Goal: Information Seeking & Learning: Find specific fact

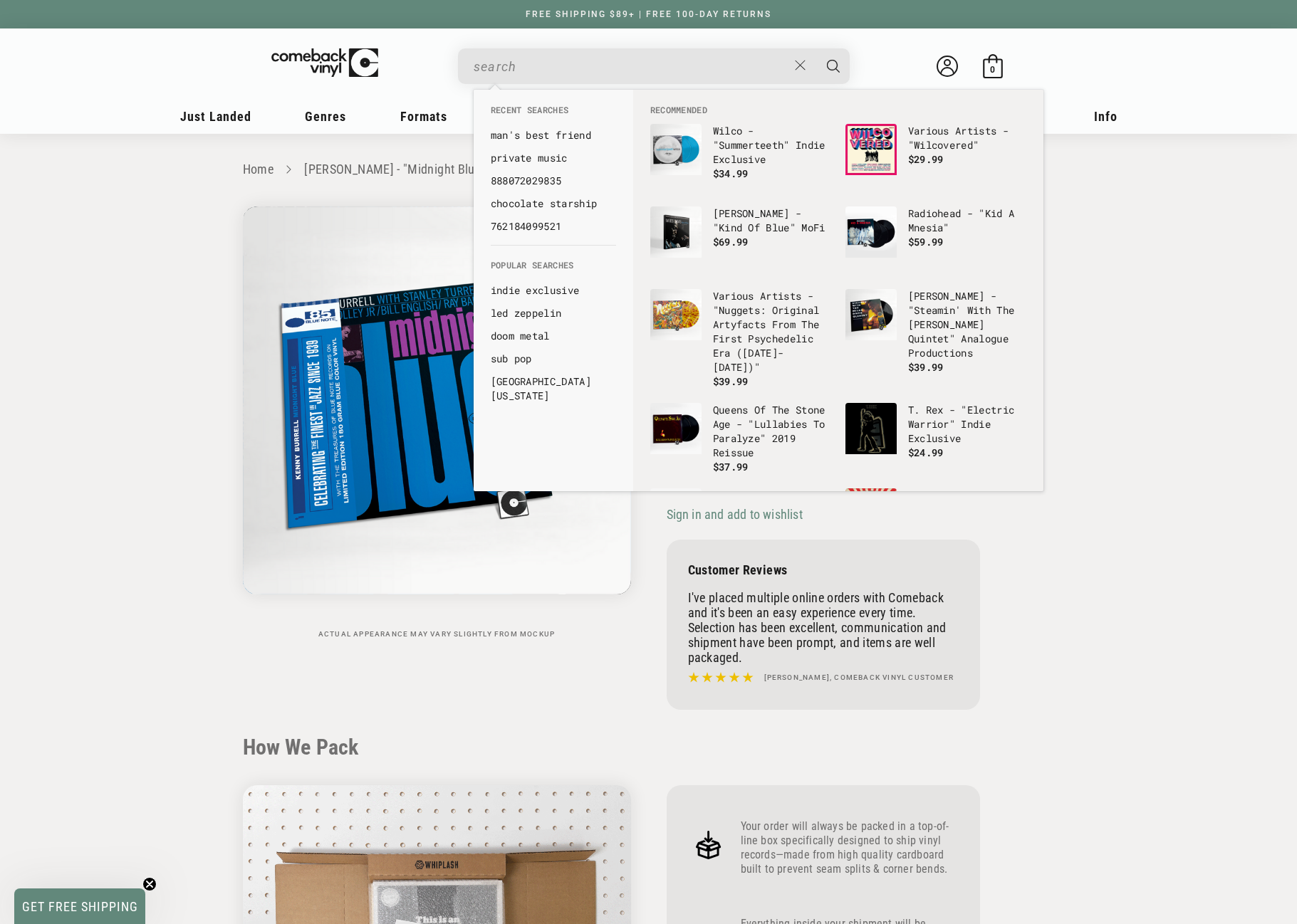
scroll to position [427, 0]
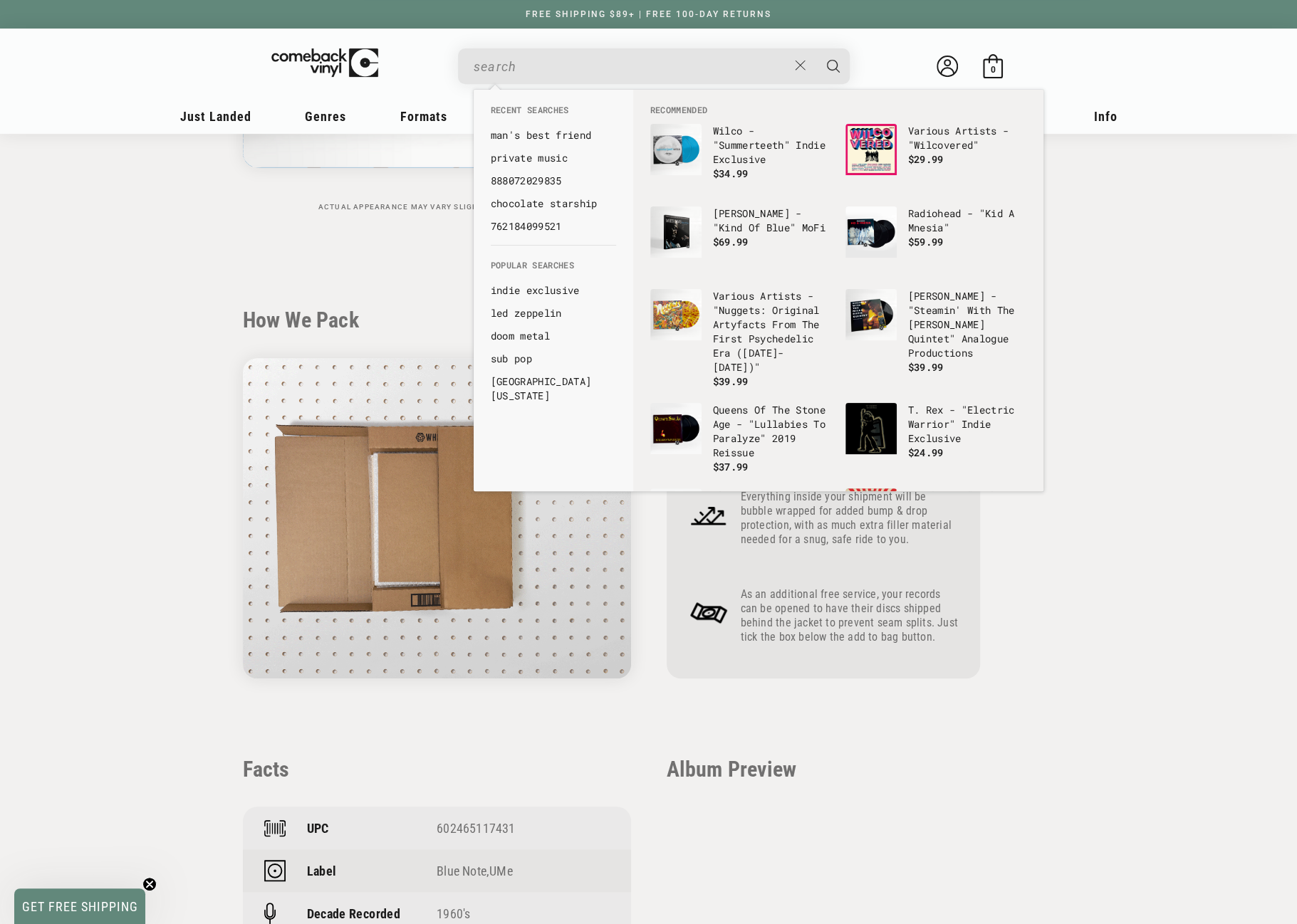
click at [628, 66] on input "When autocomplete results are available use up and down arrows to review and en…" at bounding box center [630, 66] width 314 height 29
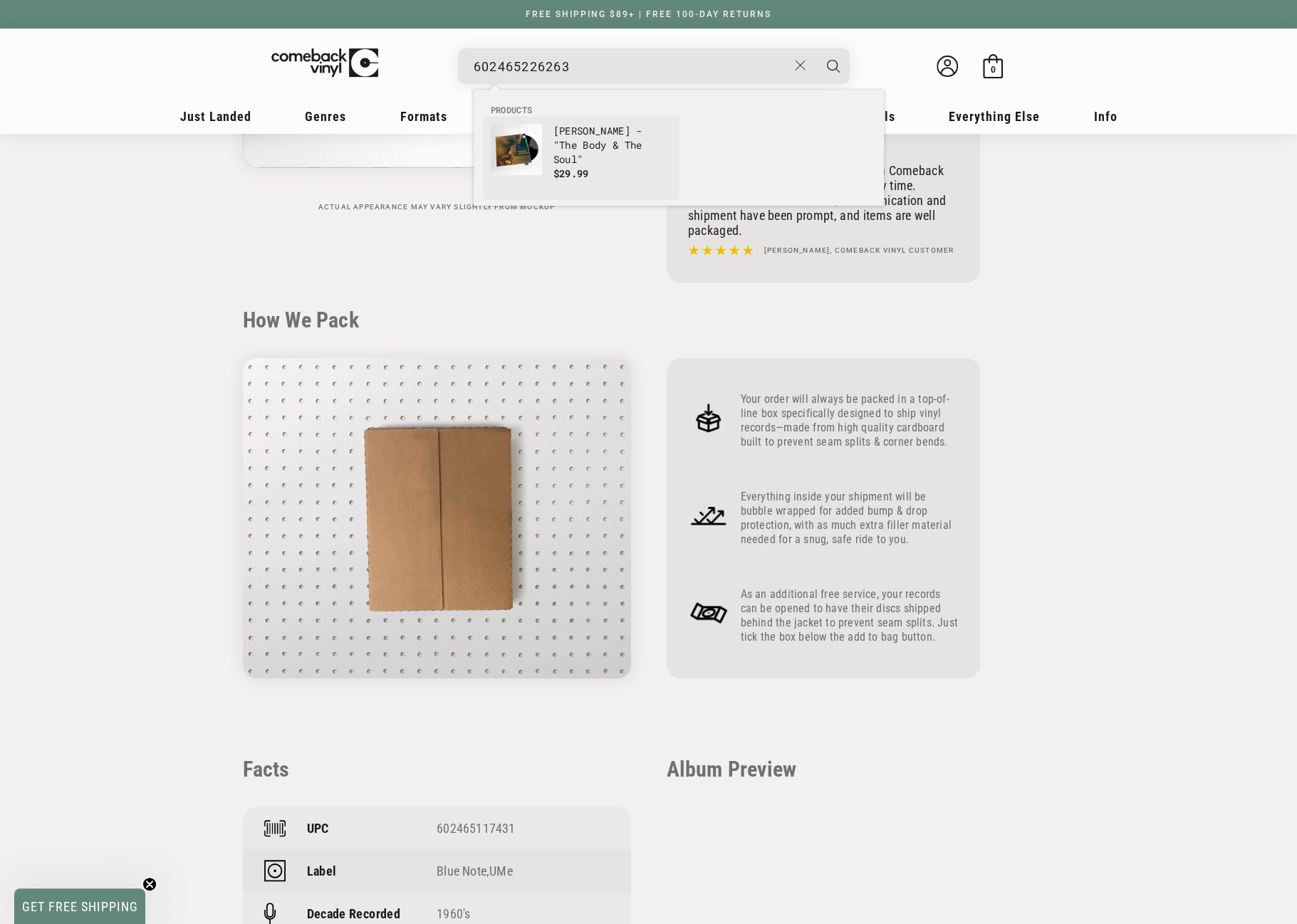
type input "602465226263"
click at [550, 149] on link "[PERSON_NAME] - "The Body & The Soul" $29.99" at bounding box center [582, 158] width 181 height 68
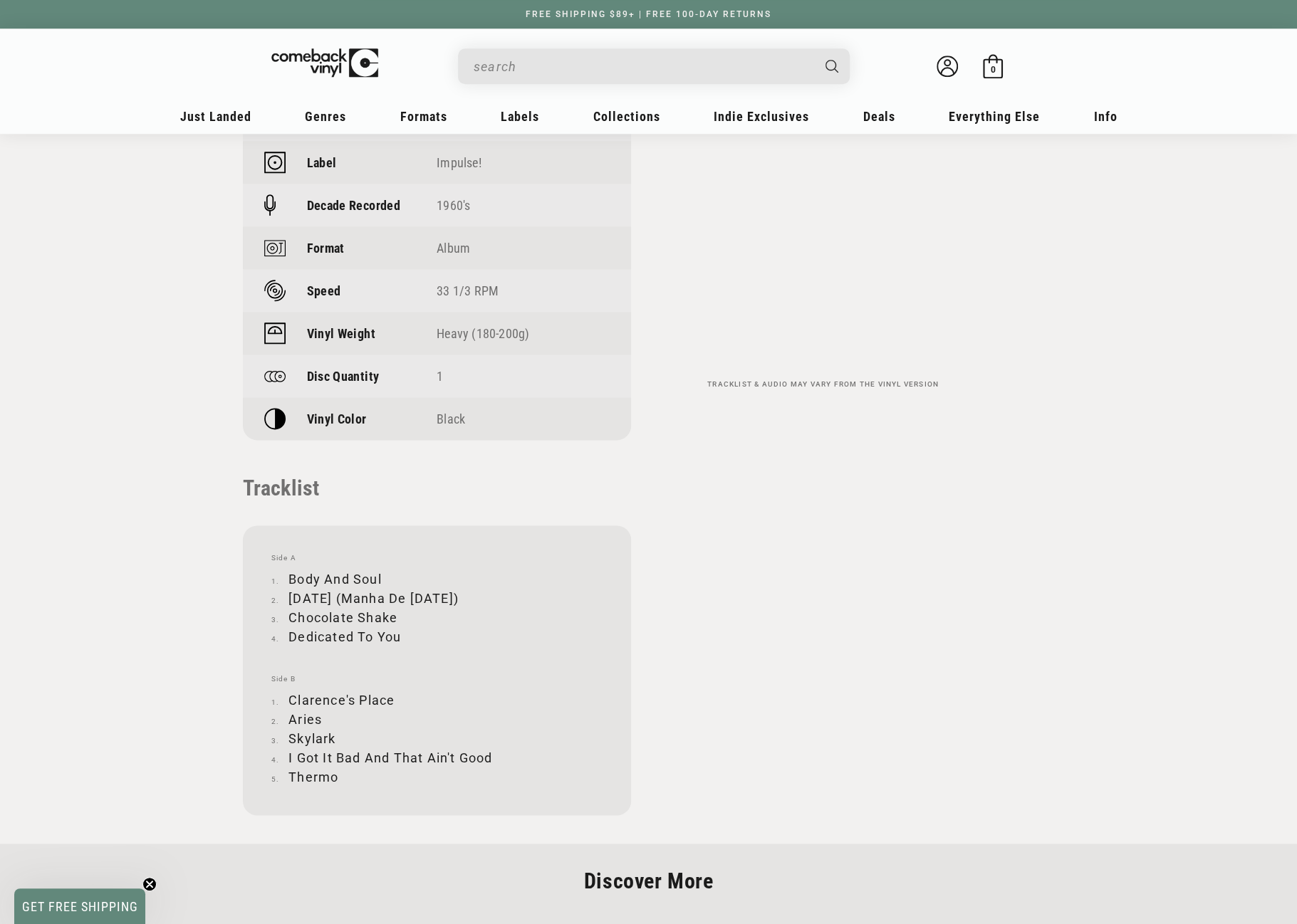
scroll to position [1068, 0]
click at [562, 67] on input "When autocomplete results are available use up and down arrows to review and en…" at bounding box center [642, 66] width 337 height 29
paste input "602465226263"
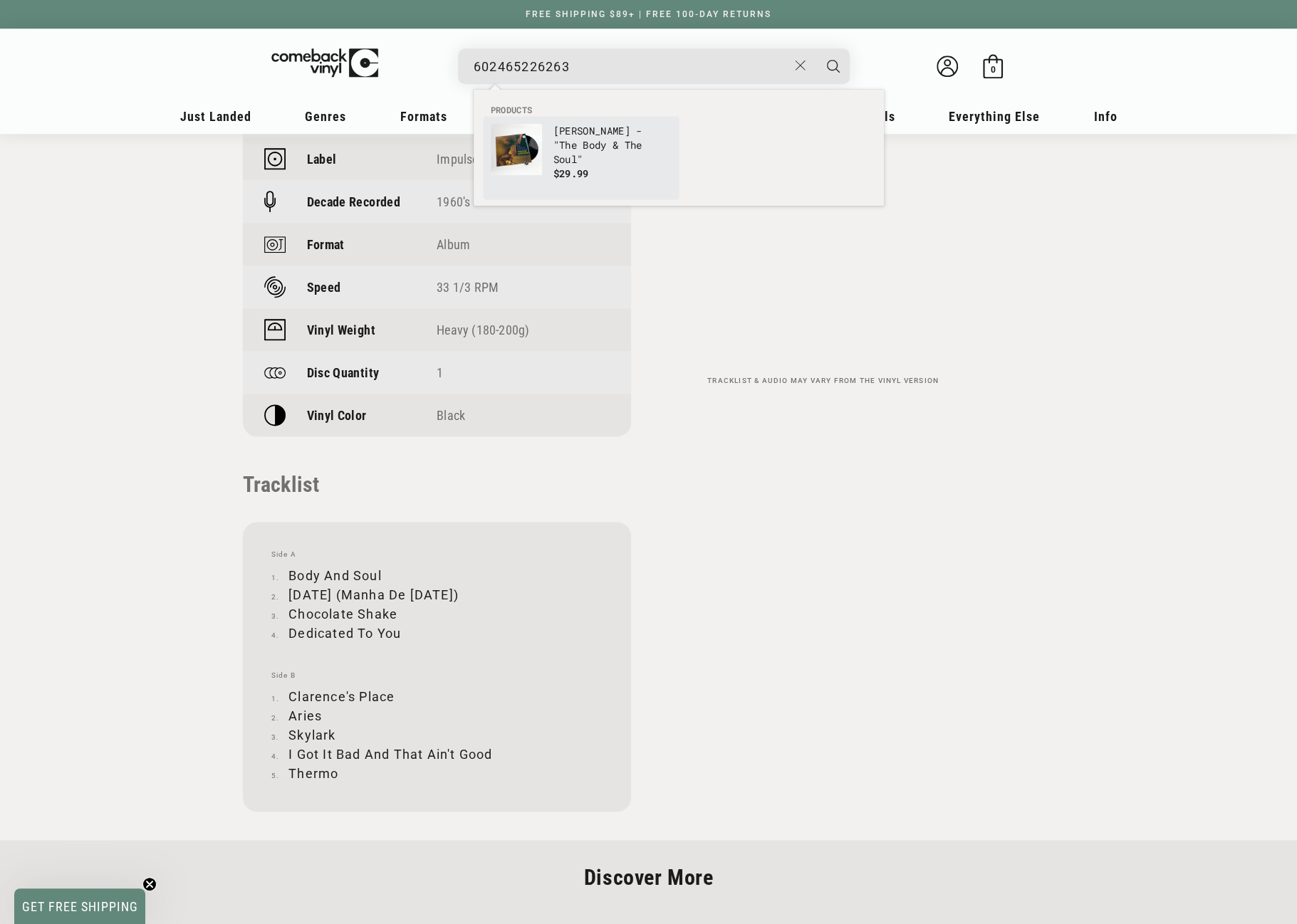
type input "602465226263"
click at [517, 159] on img "Products" at bounding box center [516, 149] width 51 height 51
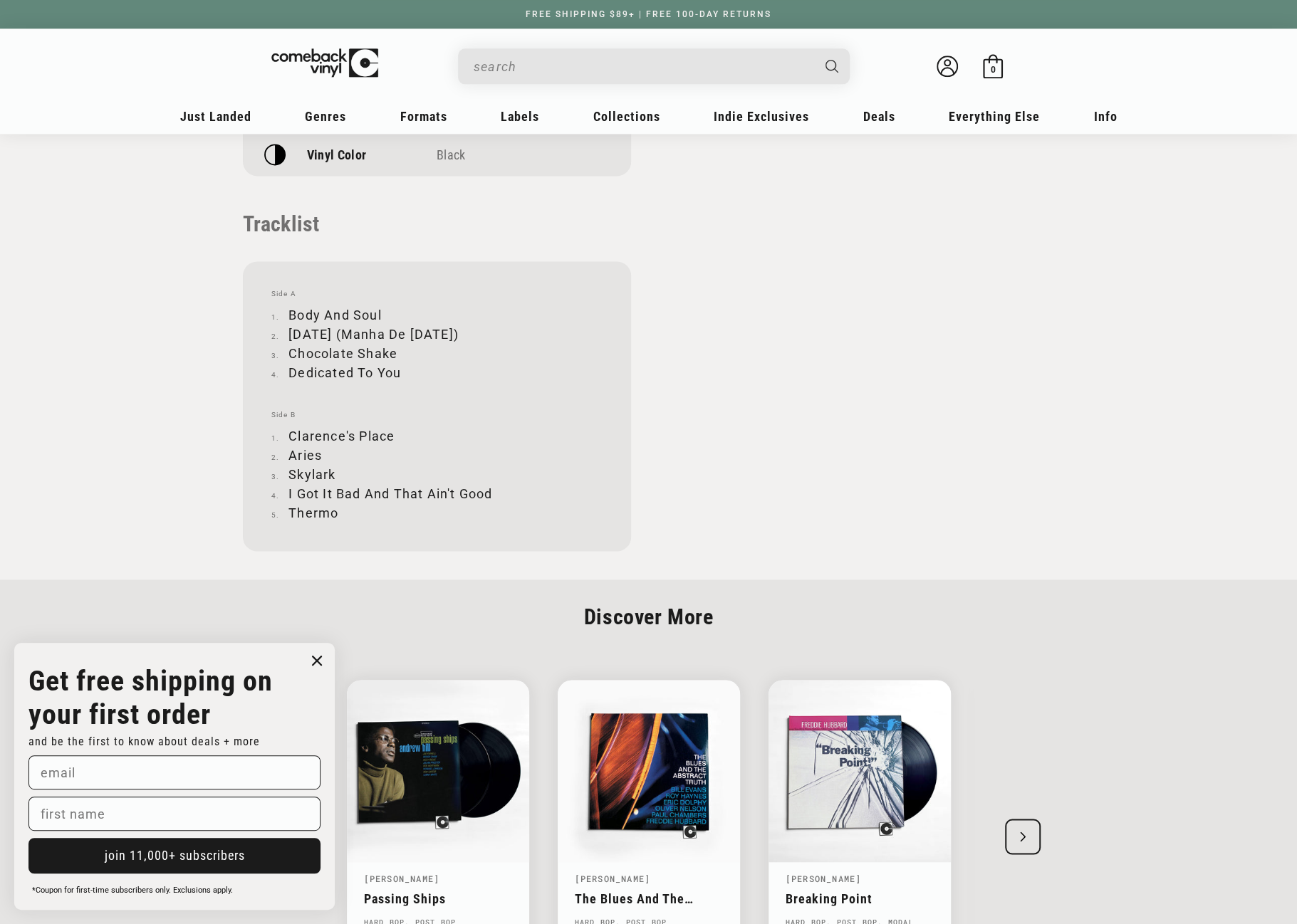
scroll to position [1424, 0]
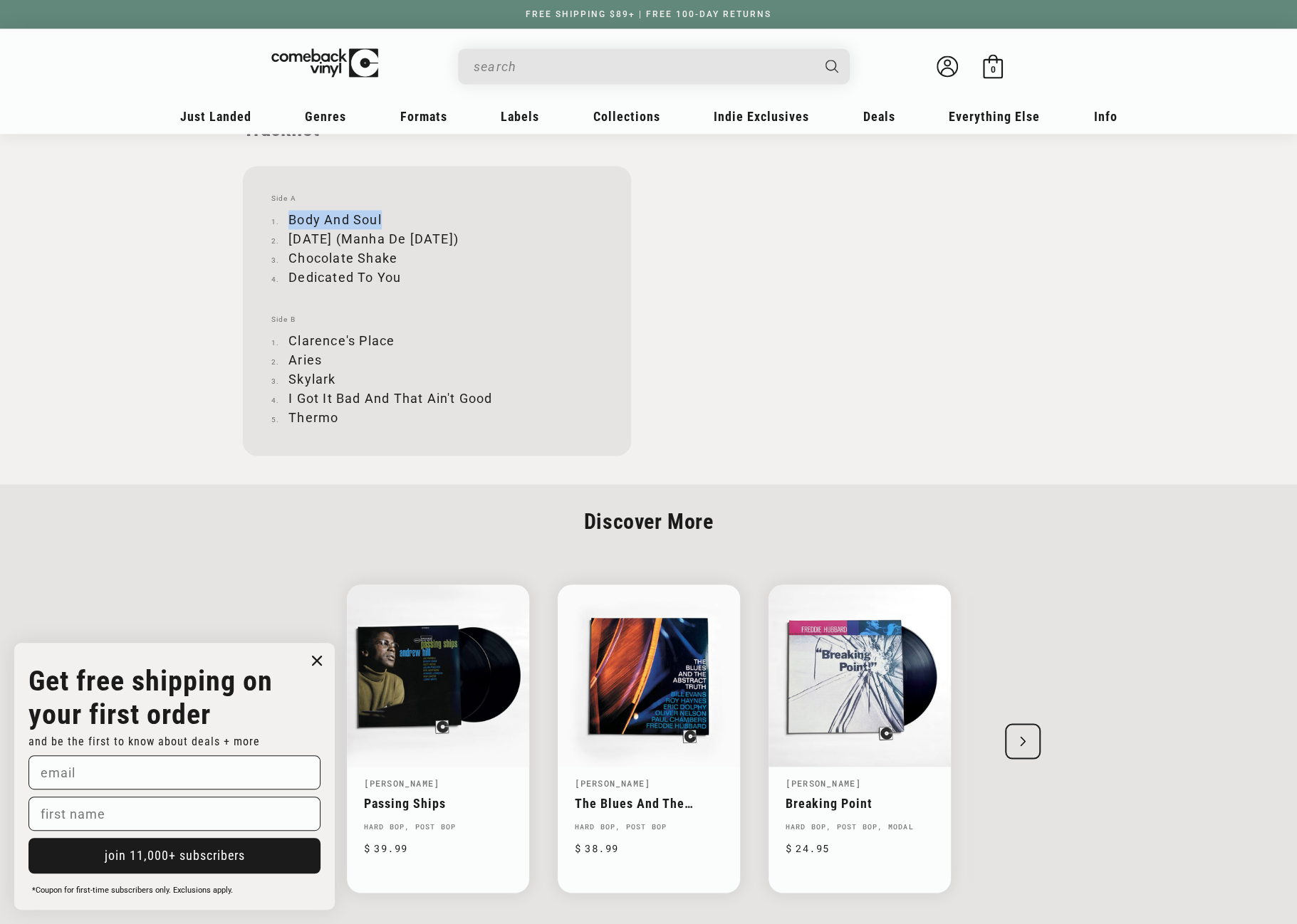
drag, startPoint x: 289, startPoint y: 217, endPoint x: 384, endPoint y: 217, distance: 95.0
click at [384, 217] on li "Body And Soul" at bounding box center [437, 219] width 332 height 19
copy li "Body And Soul"
drag, startPoint x: 290, startPoint y: 238, endPoint x: 478, endPoint y: 238, distance: 188.0
click at [478, 238] on li "Carnival (Manha De Carnival)" at bounding box center [437, 238] width 332 height 19
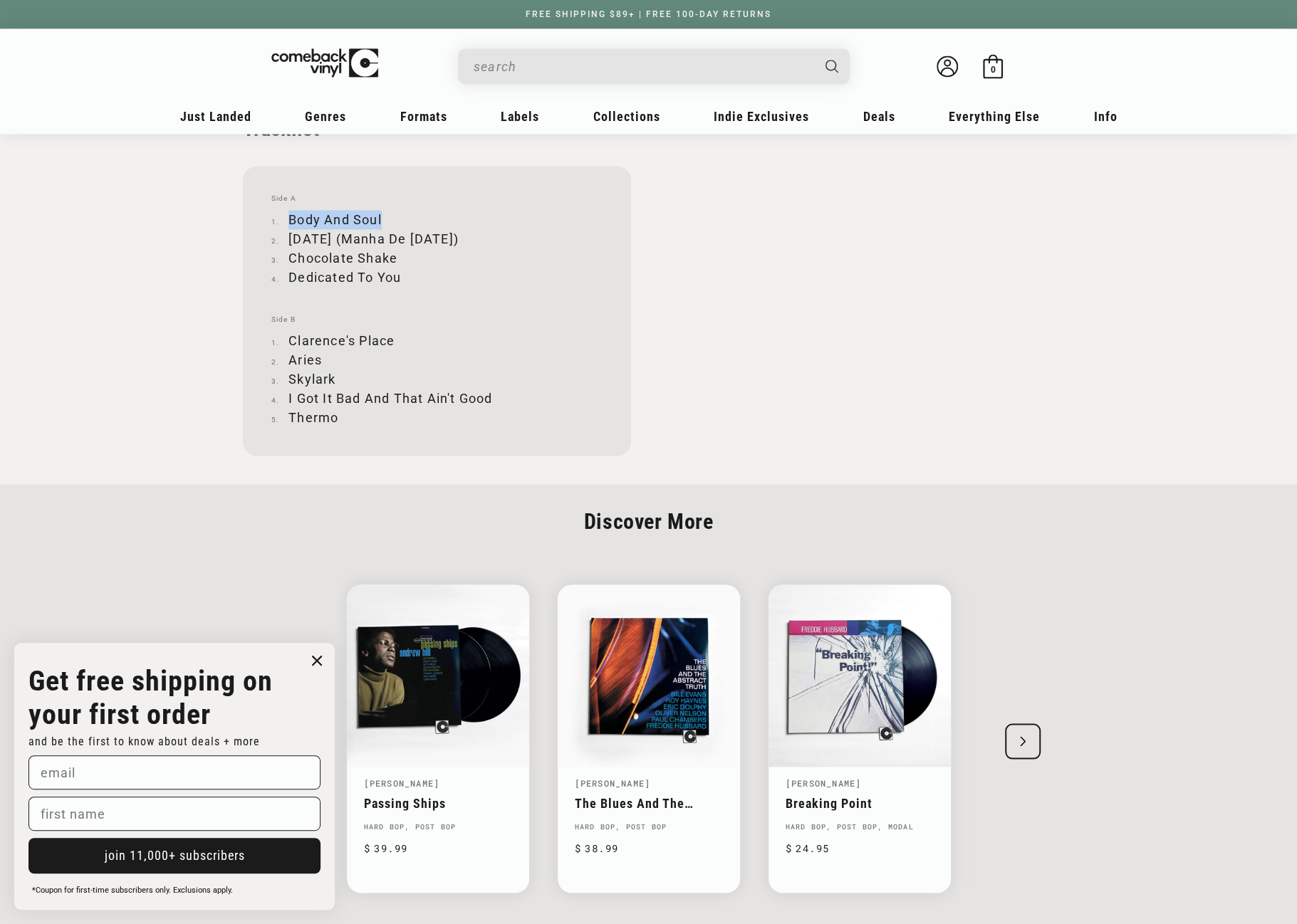
copy li "Carnival (Manha De Carnival)"
drag, startPoint x: 290, startPoint y: 255, endPoint x: 396, endPoint y: 254, distance: 106.0
click at [396, 254] on li "Chocolate Shake" at bounding box center [437, 258] width 332 height 19
copy li "Chocolate Shake"
drag, startPoint x: 290, startPoint y: 276, endPoint x: 400, endPoint y: 275, distance: 110.0
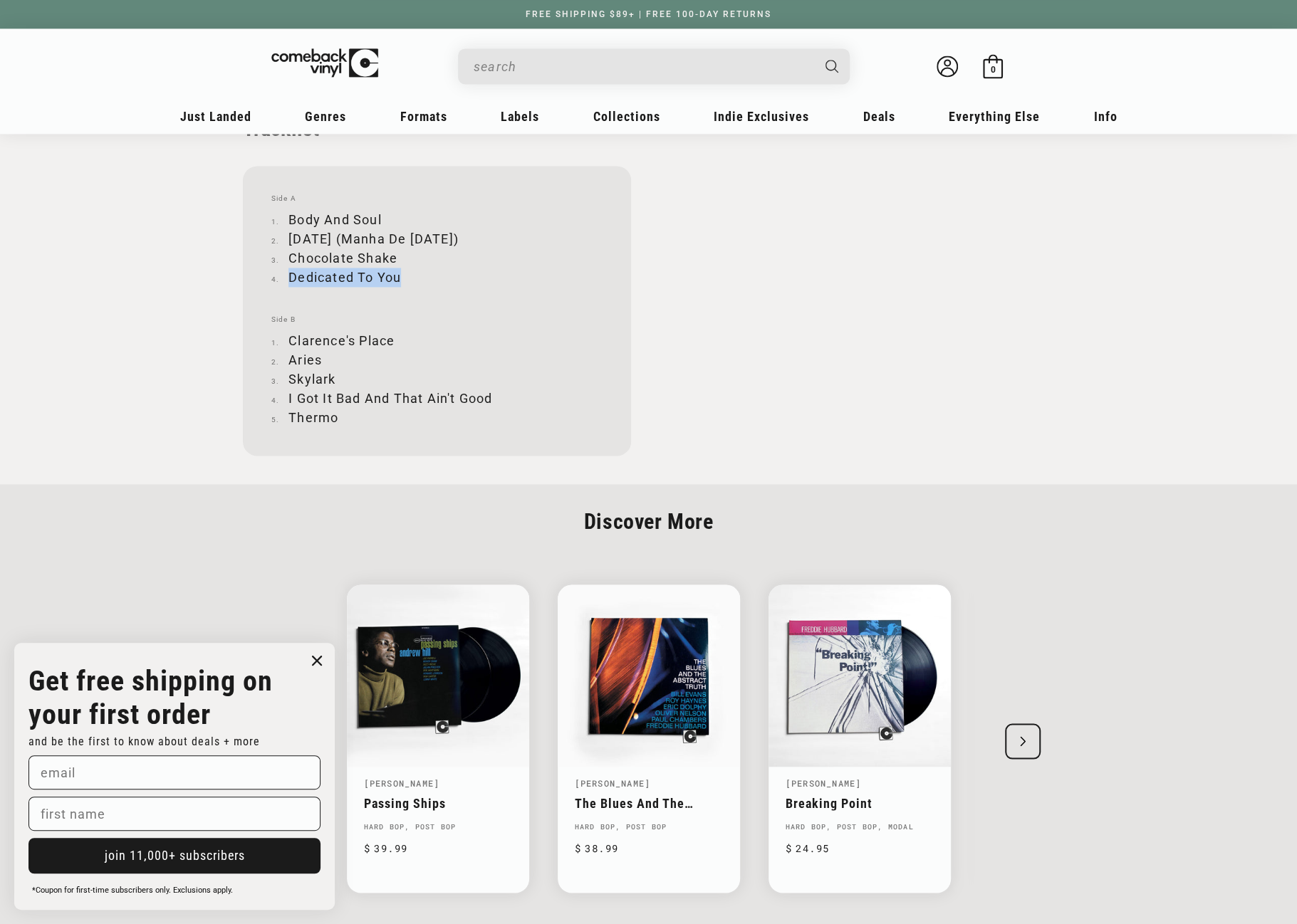
click at [400, 275] on li "Dedicated To You" at bounding box center [437, 277] width 332 height 19
copy li "Dedicated To You"
drag, startPoint x: 290, startPoint y: 339, endPoint x: 392, endPoint y: 335, distance: 102.1
click at [392, 335] on li "Clarence's Place" at bounding box center [437, 341] width 332 height 19
copy li "Clarence's Place"
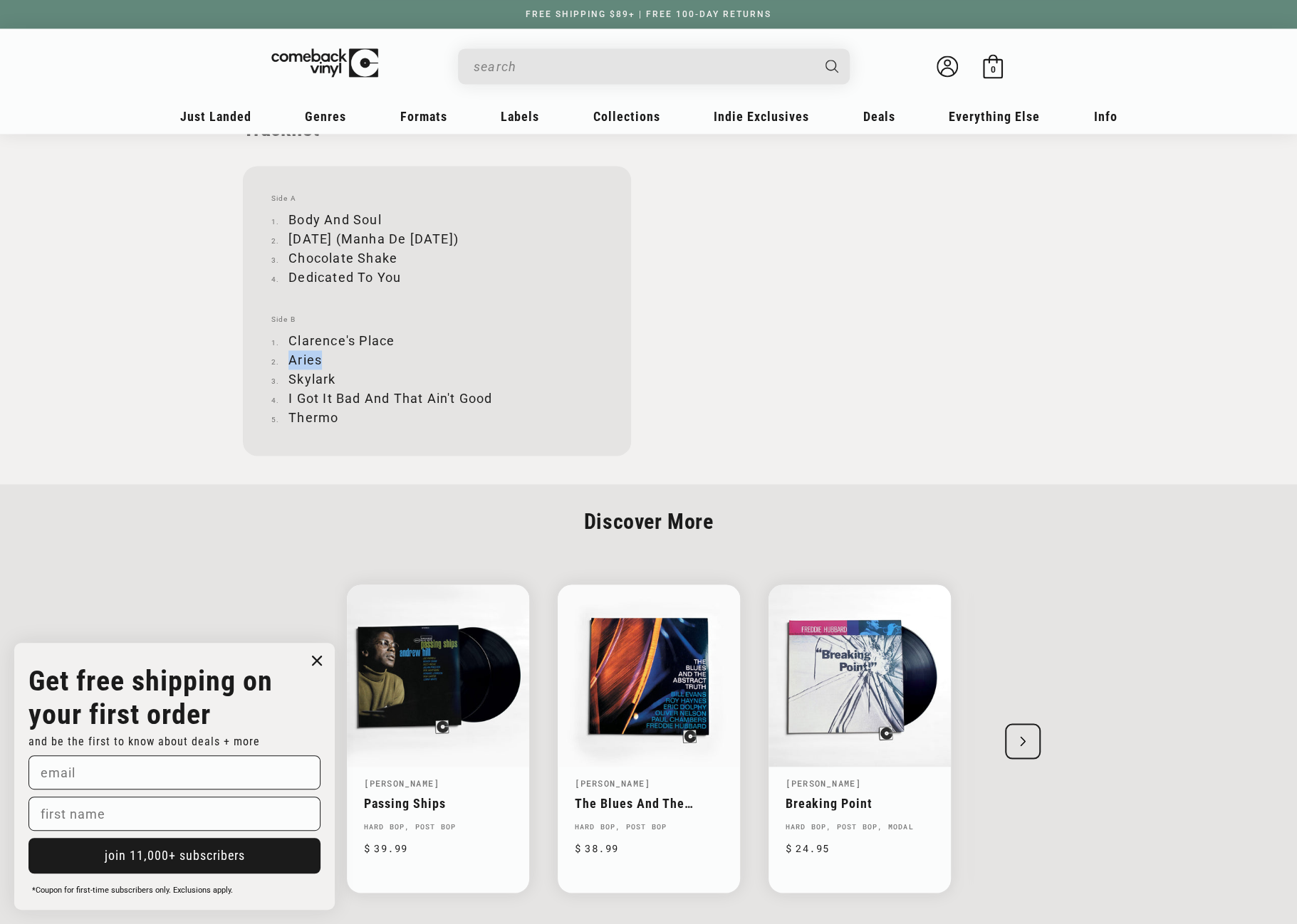
drag, startPoint x: 290, startPoint y: 360, endPoint x: 319, endPoint y: 362, distance: 29.1
click at [319, 362] on li "Aries" at bounding box center [437, 359] width 332 height 19
copy li "Aries"
drag, startPoint x: 290, startPoint y: 378, endPoint x: 340, endPoint y: 377, distance: 50.0
click at [340, 377] on li "Skylark" at bounding box center [437, 378] width 332 height 19
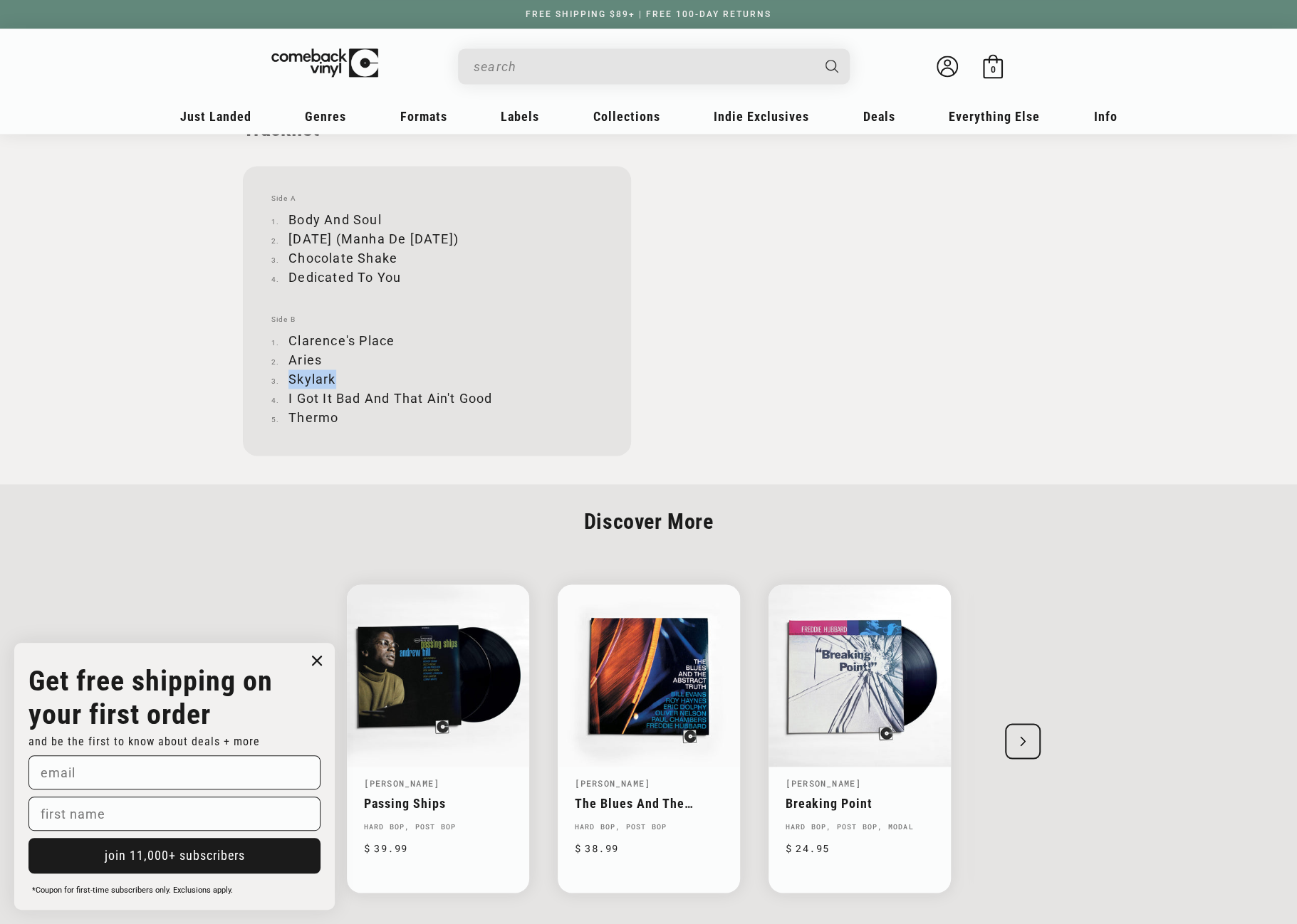
copy li "Skylark"
drag, startPoint x: 287, startPoint y: 397, endPoint x: 492, endPoint y: 399, distance: 205.0
click at [492, 399] on li "I Got It Bad And That Ain't Good" at bounding box center [437, 398] width 332 height 19
copy li "I Got It Bad And That Ain't Good"
drag, startPoint x: 290, startPoint y: 417, endPoint x: 336, endPoint y: 416, distance: 46.0
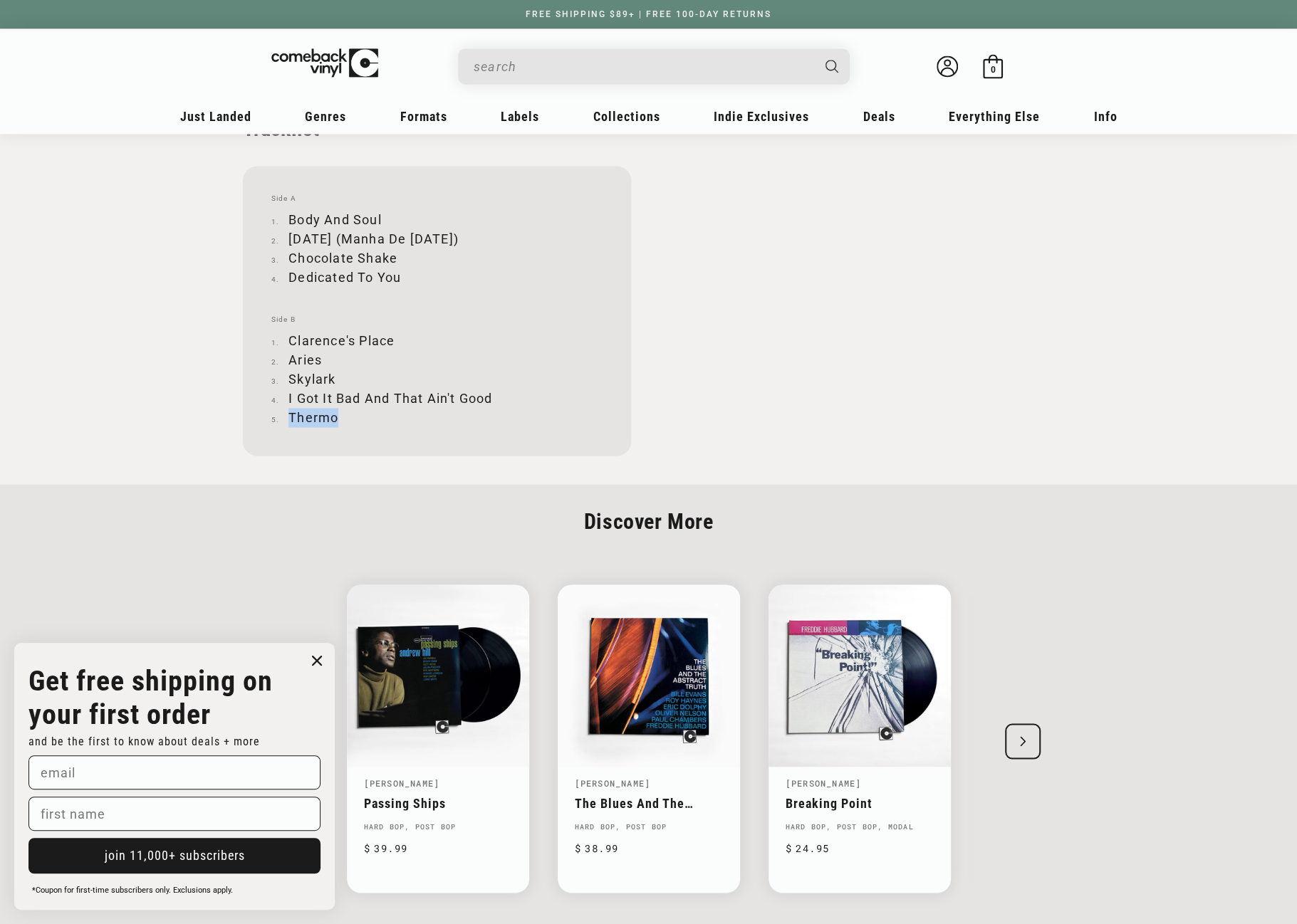
click at [336, 416] on li "Thermo" at bounding box center [437, 417] width 332 height 19
copy li "Thermo"
